Goal: Transaction & Acquisition: Book appointment/travel/reservation

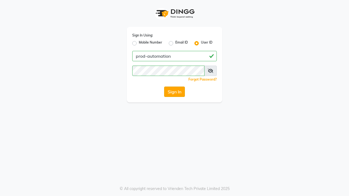
click at [174, 92] on button "Sign In" at bounding box center [174, 92] width 21 height 10
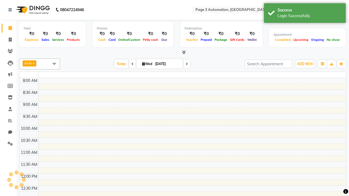
select select "en"
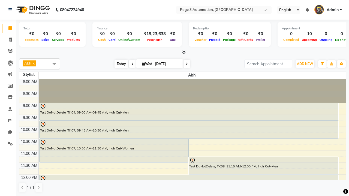
click at [119, 64] on span "Today" at bounding box center [121, 64] width 14 height 8
click at [305, 64] on span "ADD NEW" at bounding box center [305, 64] width 16 height 4
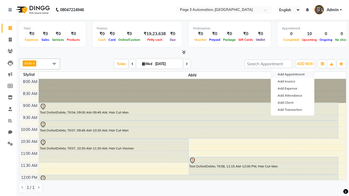
click at [292, 74] on button "Add Appointment" at bounding box center [292, 74] width 43 height 7
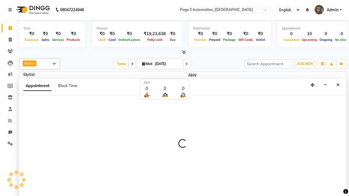
scroll to position [0, 0]
select select "tentative"
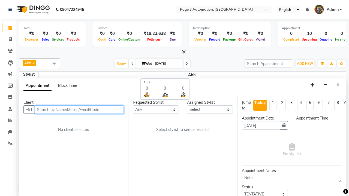
select select "540"
type input "8192346578"
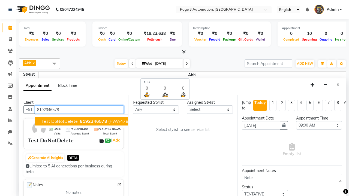
click at [80, 121] on span "8192346578" at bounding box center [93, 121] width 27 height 5
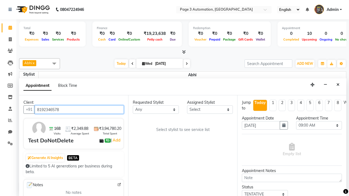
select select "711"
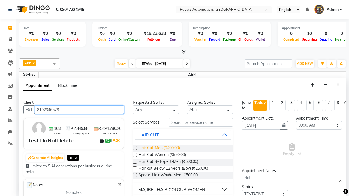
type input "8192346578"
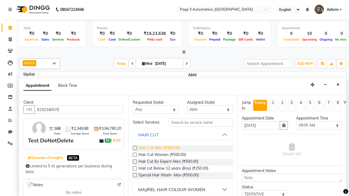
click at [159, 148] on span "Hair Cut-Men (₹400.00)" at bounding box center [158, 148] width 41 height 7
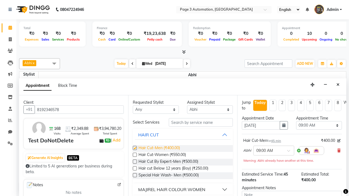
checkbox input "false"
select select "840"
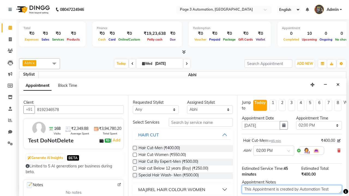
type textarea "This Appointment is created by Automation Test"
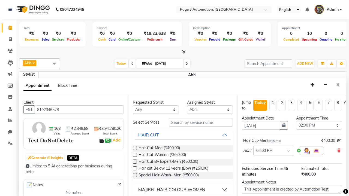
checkbox input "false"
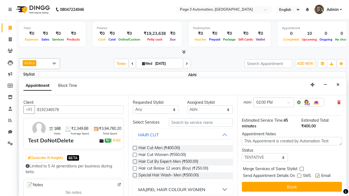
click at [317, 176] on label at bounding box center [317, 176] width 4 height 4
click at [317, 176] on input "checkbox" at bounding box center [317, 177] width 4 height 4
checkbox input "false"
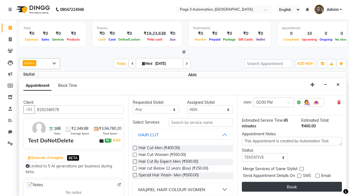
click at [292, 187] on button "Book" at bounding box center [292, 187] width 100 height 10
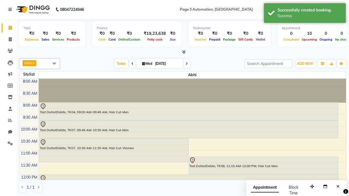
scroll to position [0, 0]
click at [305, 14] on div "Success" at bounding box center [309, 16] width 64 height 6
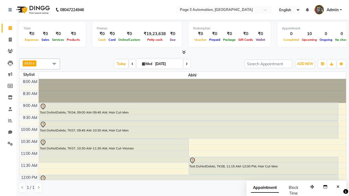
click at [54, 64] on span at bounding box center [54, 64] width 11 height 10
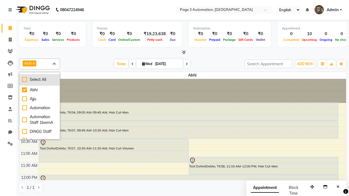
click at [40, 80] on div "Select All" at bounding box center [39, 80] width 35 height 6
checkbox input "true"
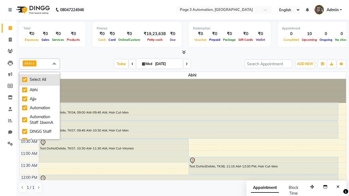
checkbox input "true"
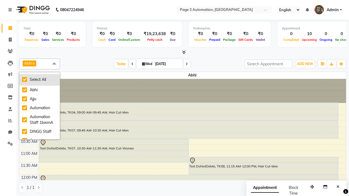
checkbox input "true"
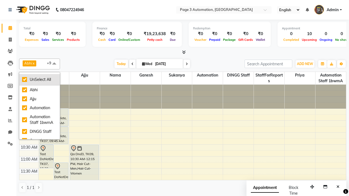
click at [40, 80] on div "UnSelect All" at bounding box center [39, 80] width 35 height 6
checkbox input "false"
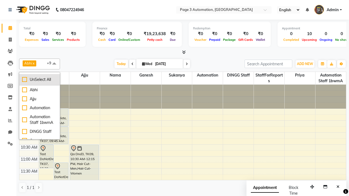
checkbox input "false"
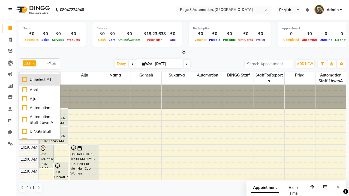
checkbox input "false"
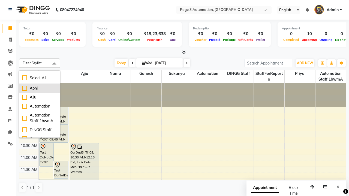
click at [40, 88] on div "Abhi" at bounding box center [39, 89] width 35 height 6
checkbox input "true"
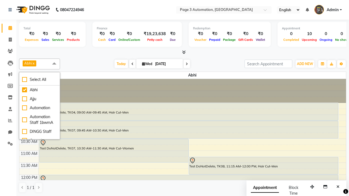
click at [54, 64] on span at bounding box center [54, 64] width 11 height 10
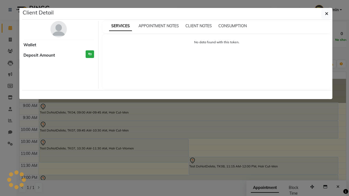
select select "7"
